Goal: Task Accomplishment & Management: Use online tool/utility

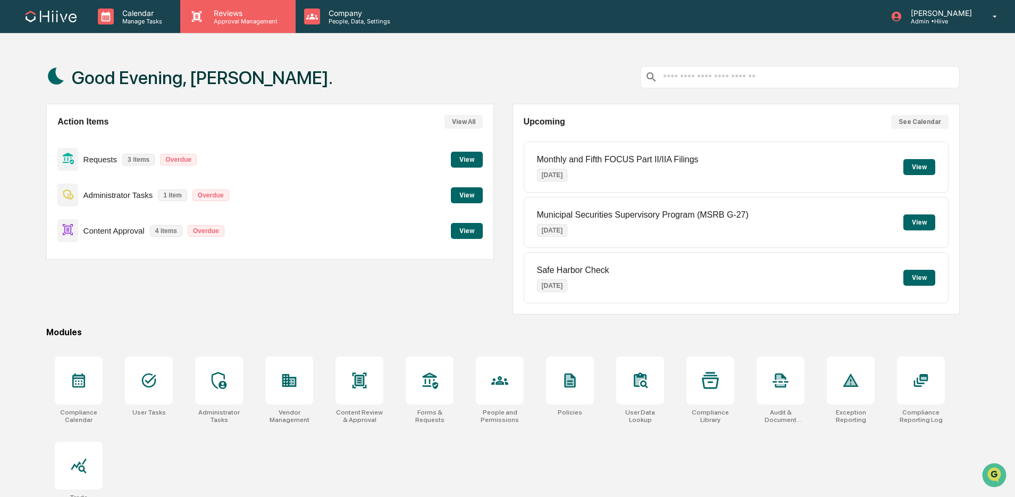
click at [246, 25] on div "Reviews Approval Management" at bounding box center [237, 16] width 115 height 33
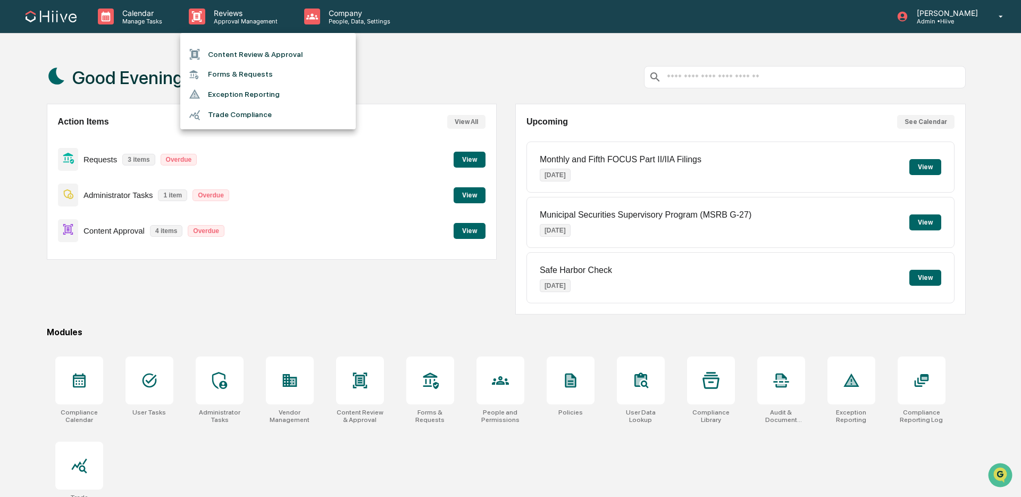
click at [250, 56] on li "Content Review & Approval" at bounding box center [268, 54] width 176 height 20
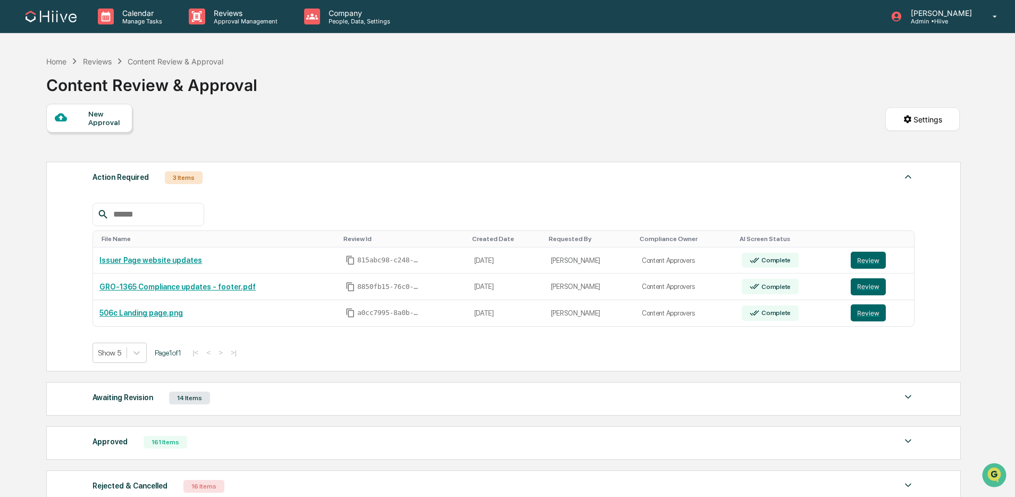
drag, startPoint x: 216, startPoint y: 395, endPoint x: 223, endPoint y: 389, distance: 8.3
click at [218, 394] on div "Awaiting Revision 14 Items" at bounding box center [504, 397] width 822 height 15
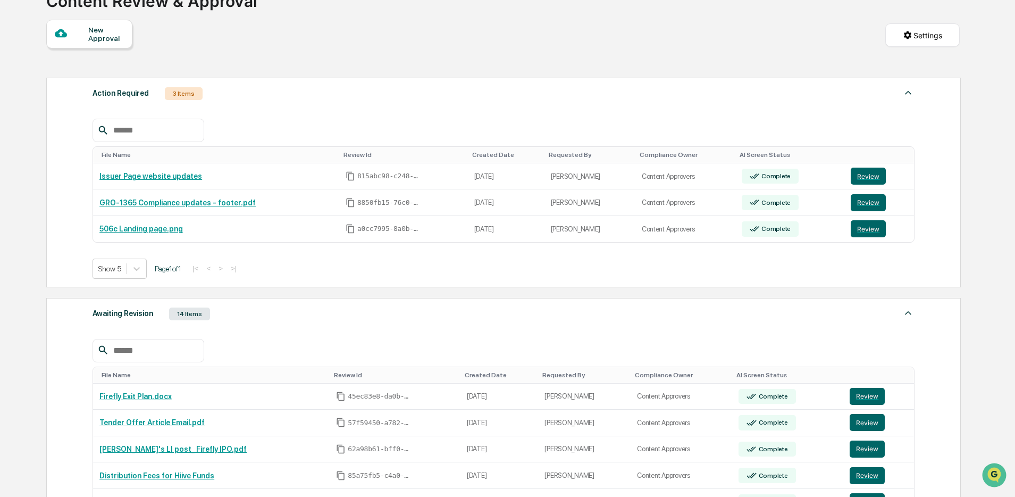
scroll to position [126, 0]
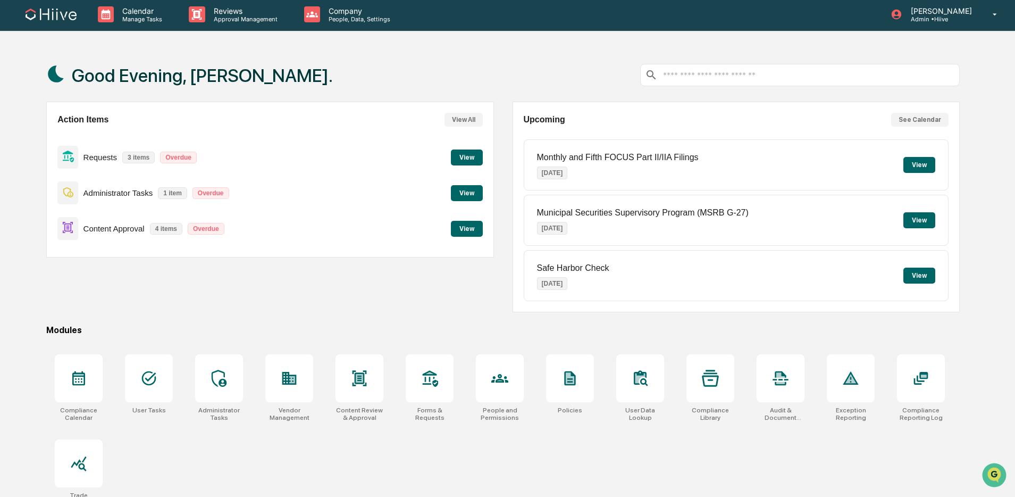
click at [218, 32] on div "Calendar Manage Tasks Reviews Approval Management Company People, Data, Setting…" at bounding box center [507, 271] width 1015 height 547
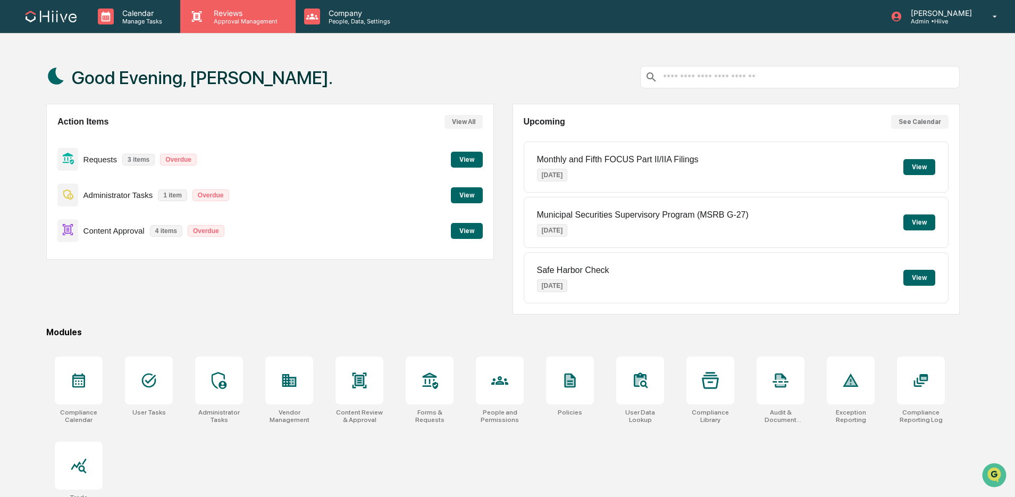
click at [221, 26] on div "Reviews Approval Management" at bounding box center [237, 16] width 115 height 33
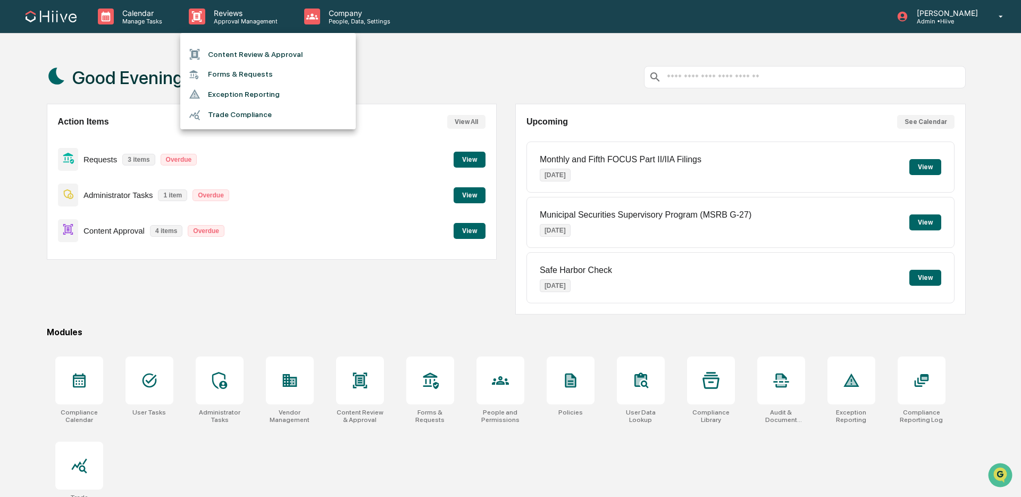
click at [236, 48] on li "Content Review & Approval" at bounding box center [268, 54] width 176 height 20
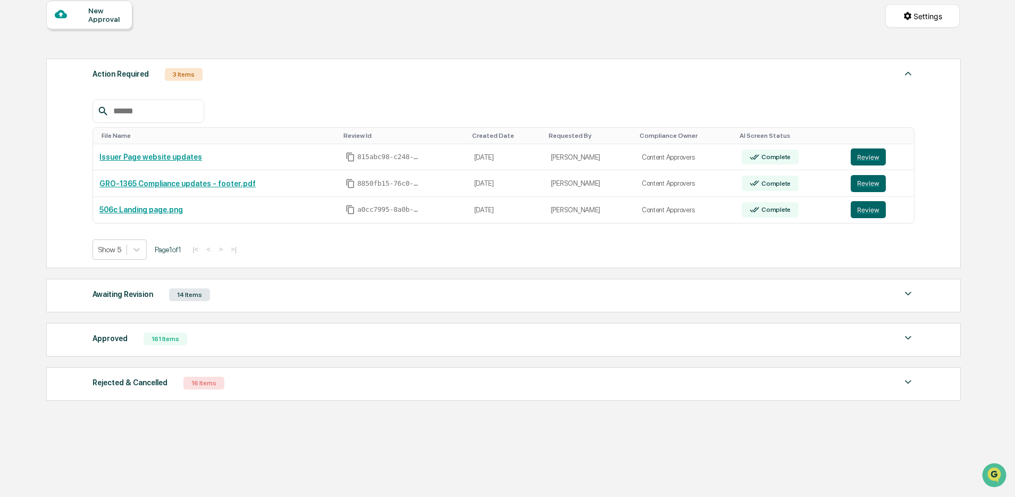
click at [341, 299] on div "Awaiting Revision 14 Items" at bounding box center [504, 294] width 822 height 15
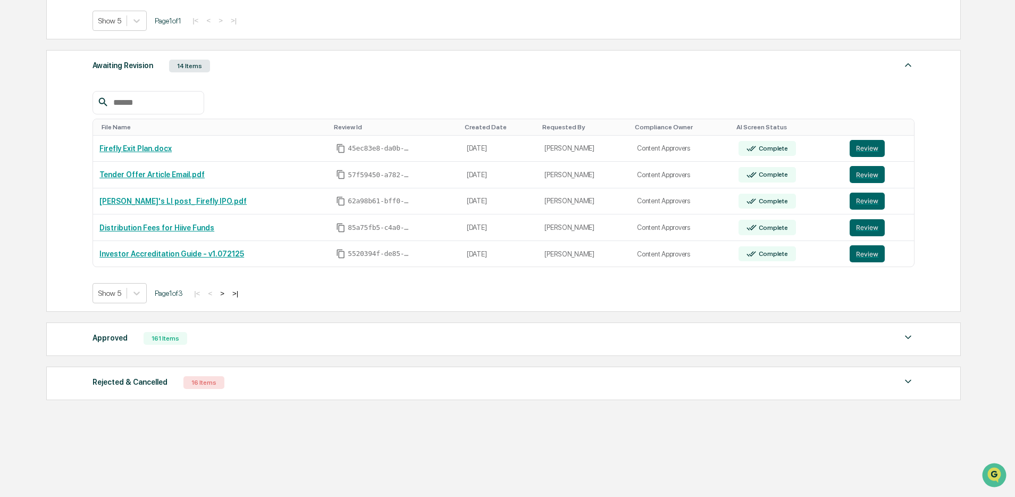
scroll to position [336, 0]
click at [872, 235] on td "Review" at bounding box center [879, 227] width 71 height 27
click at [873, 232] on button "Review" at bounding box center [867, 227] width 35 height 17
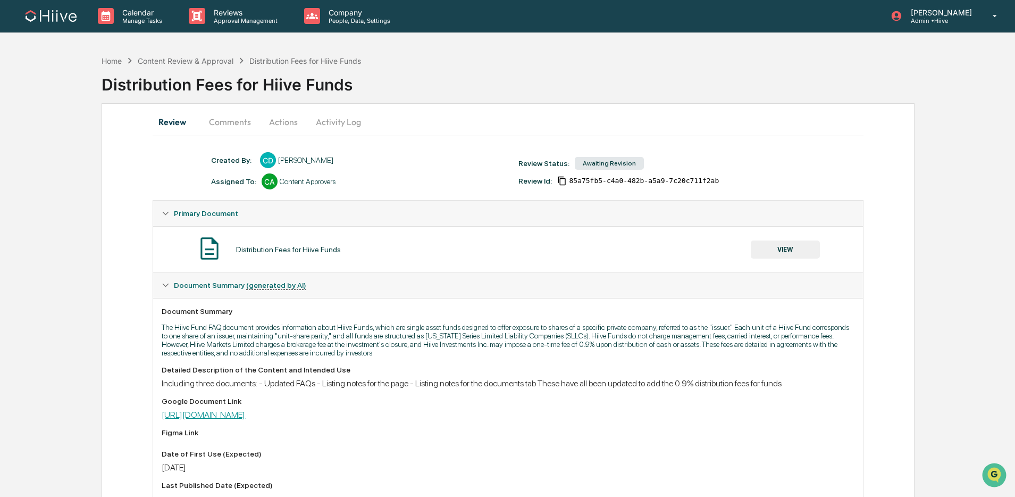
click at [245, 415] on link "[URL][DOMAIN_NAME]" at bounding box center [204, 415] width 84 height 10
